Goal: Navigation & Orientation: Find specific page/section

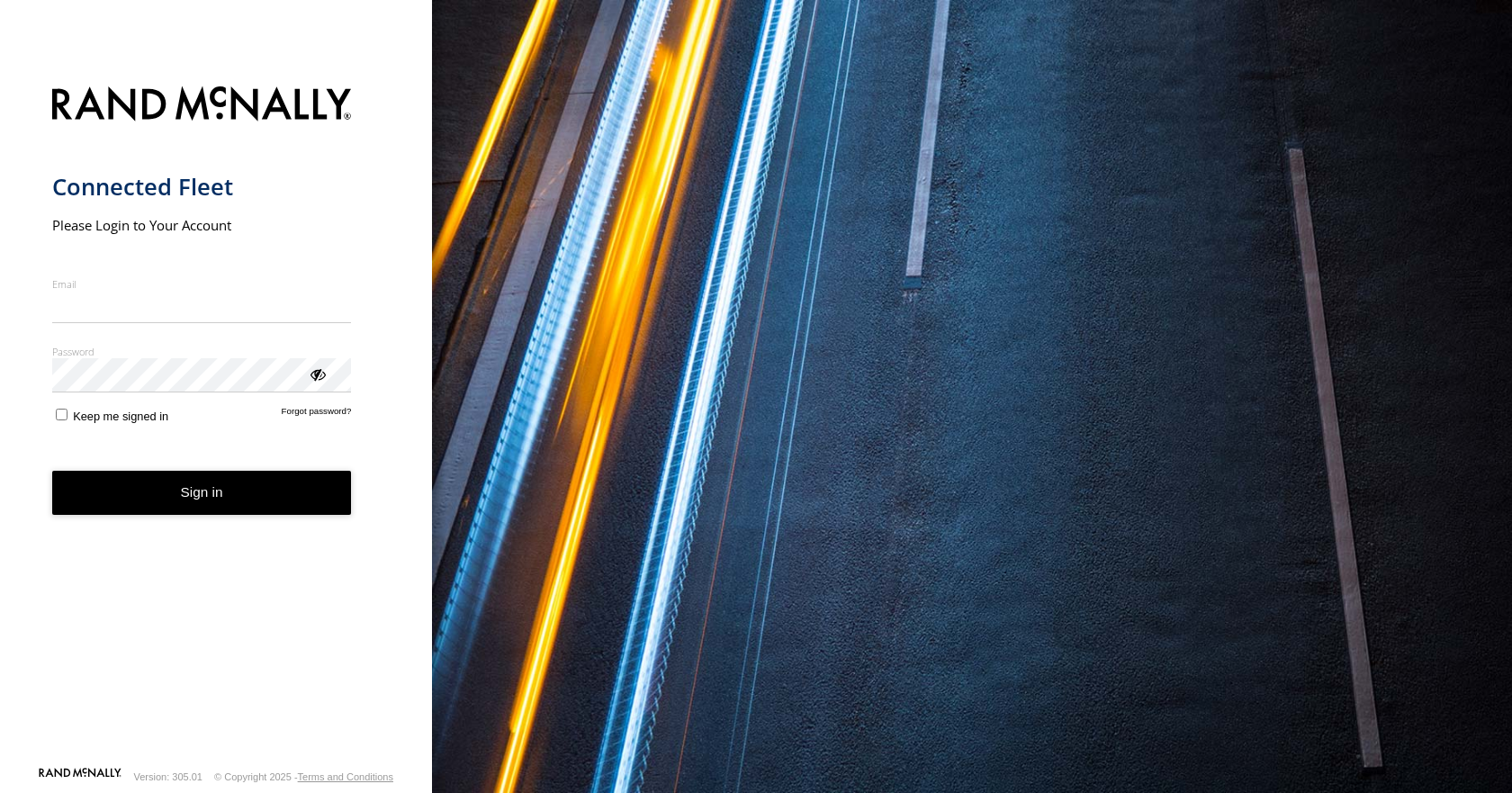
type input "**********"
click at [214, 495] on button "Sign in" at bounding box center [202, 492] width 300 height 44
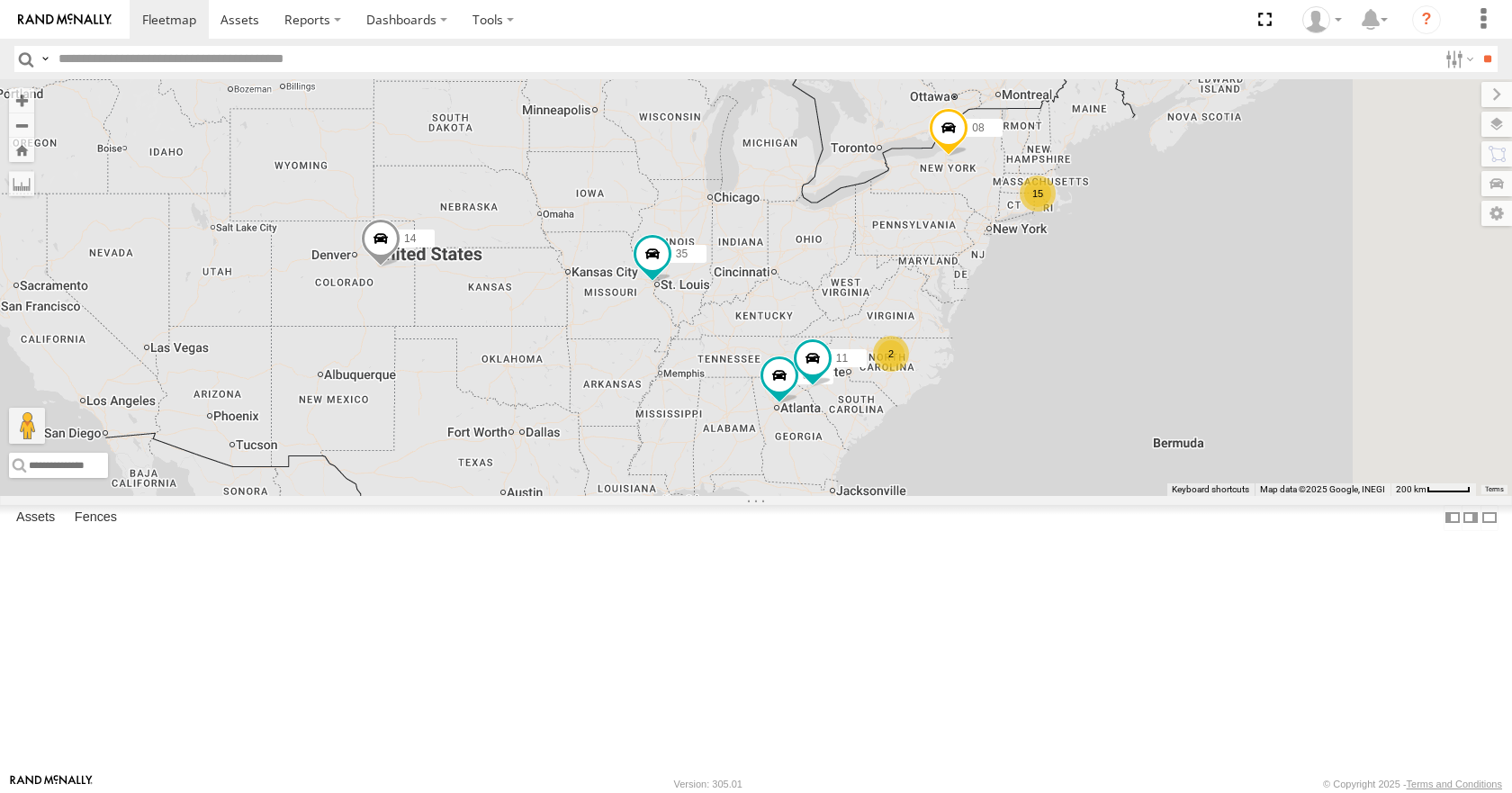
drag, startPoint x: 1209, startPoint y: 462, endPoint x: 1158, endPoint y: 455, distance: 51.5
click at [1158, 455] on div "35 14 15 08 04 11 2" at bounding box center [756, 287] width 1512 height 416
